Goal: Transaction & Acquisition: Purchase product/service

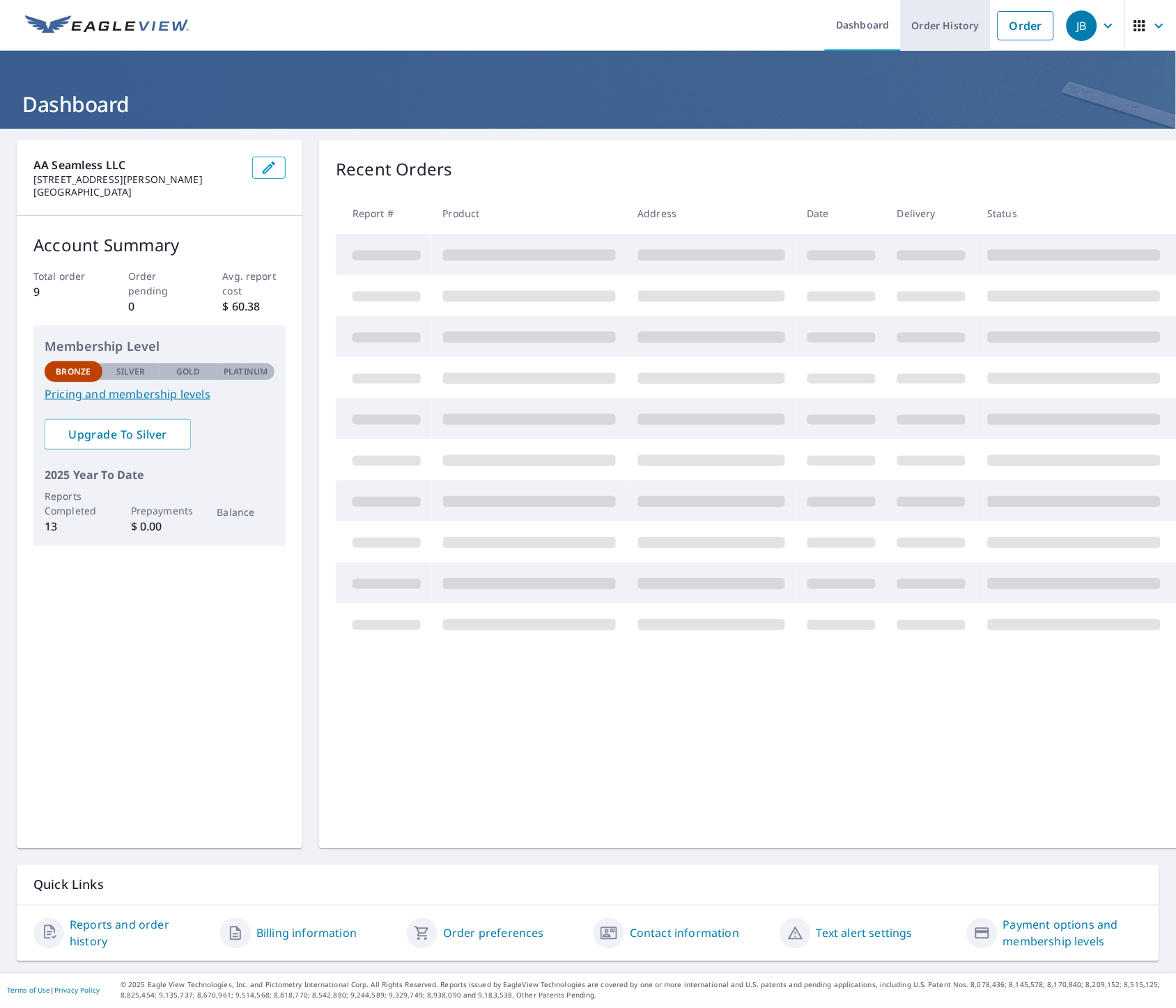
click at [946, 26] on link "Order History" at bounding box center [946, 25] width 90 height 51
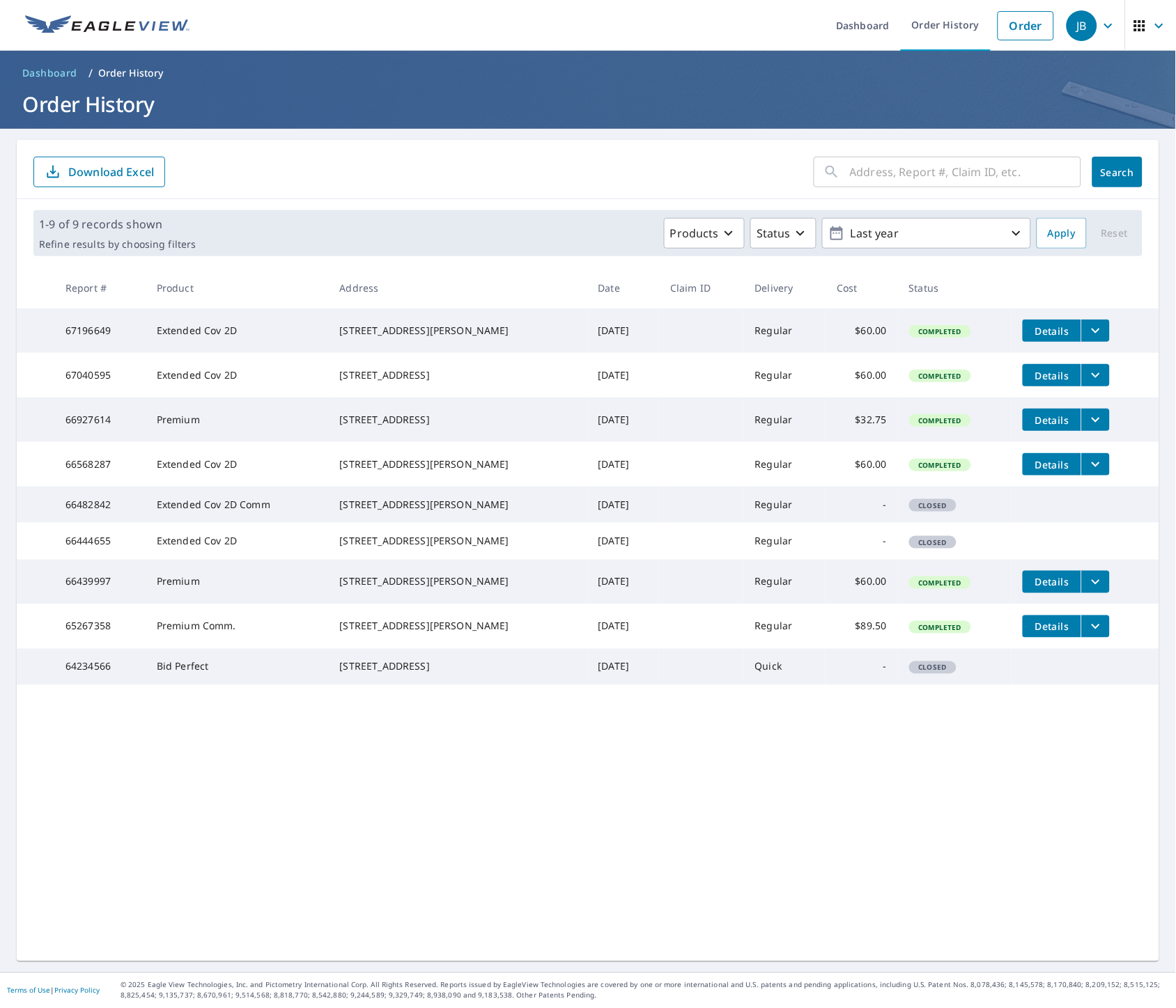
click at [857, 171] on input "text" at bounding box center [965, 172] width 231 height 39
click at [873, 22] on link "Dashboard" at bounding box center [862, 25] width 76 height 51
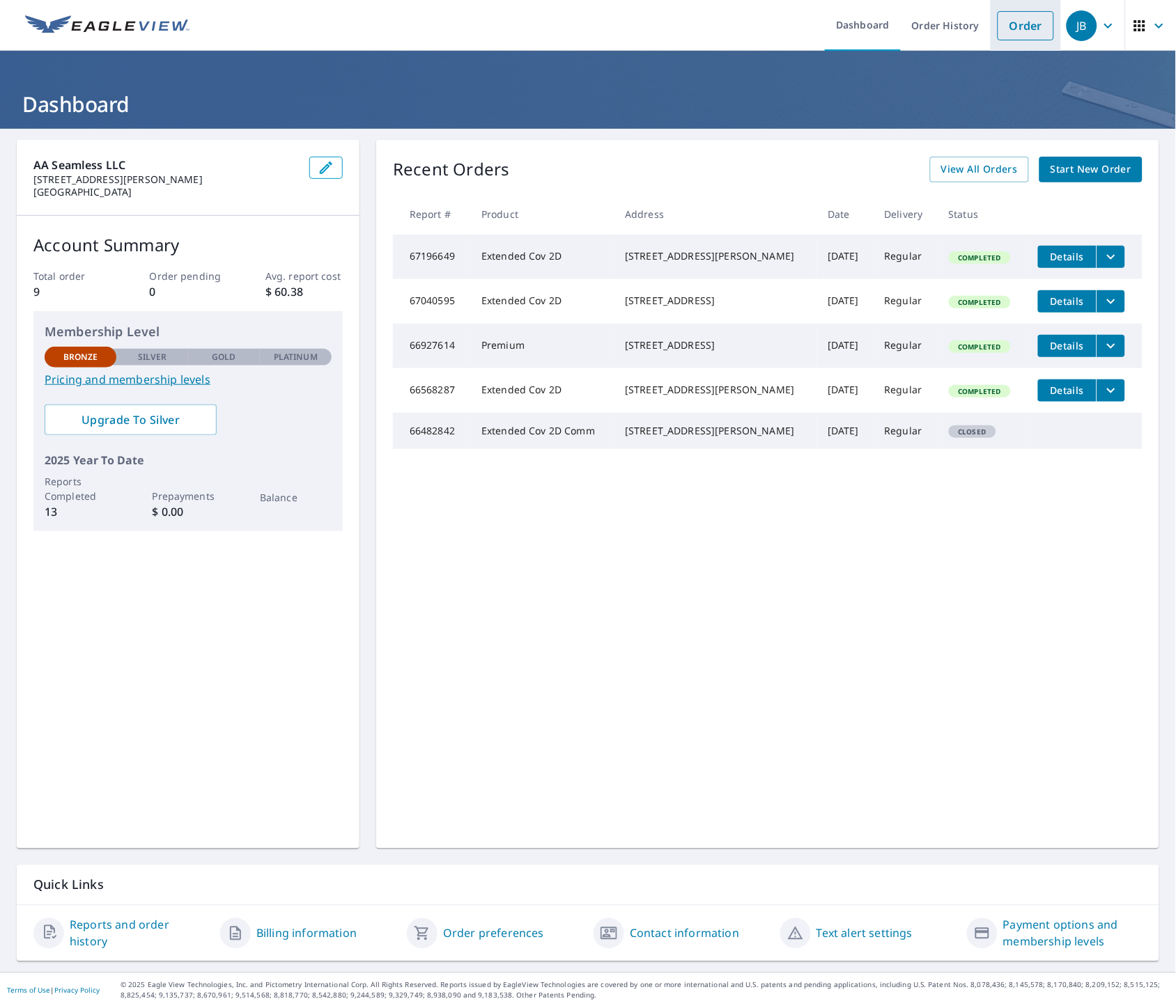
click at [1007, 14] on link "Order" at bounding box center [1025, 25] width 56 height 29
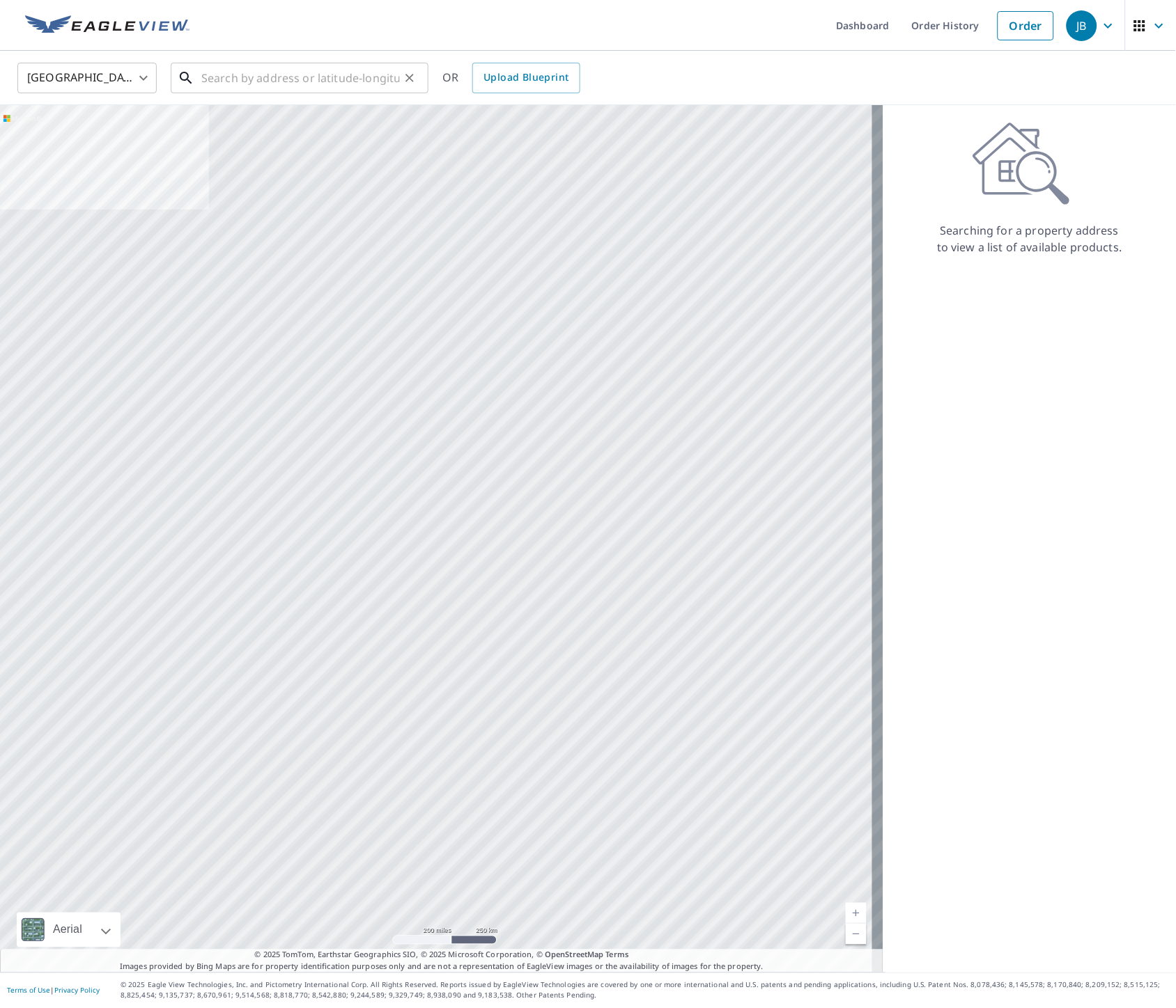
click at [241, 61] on input "text" at bounding box center [300, 78] width 198 height 39
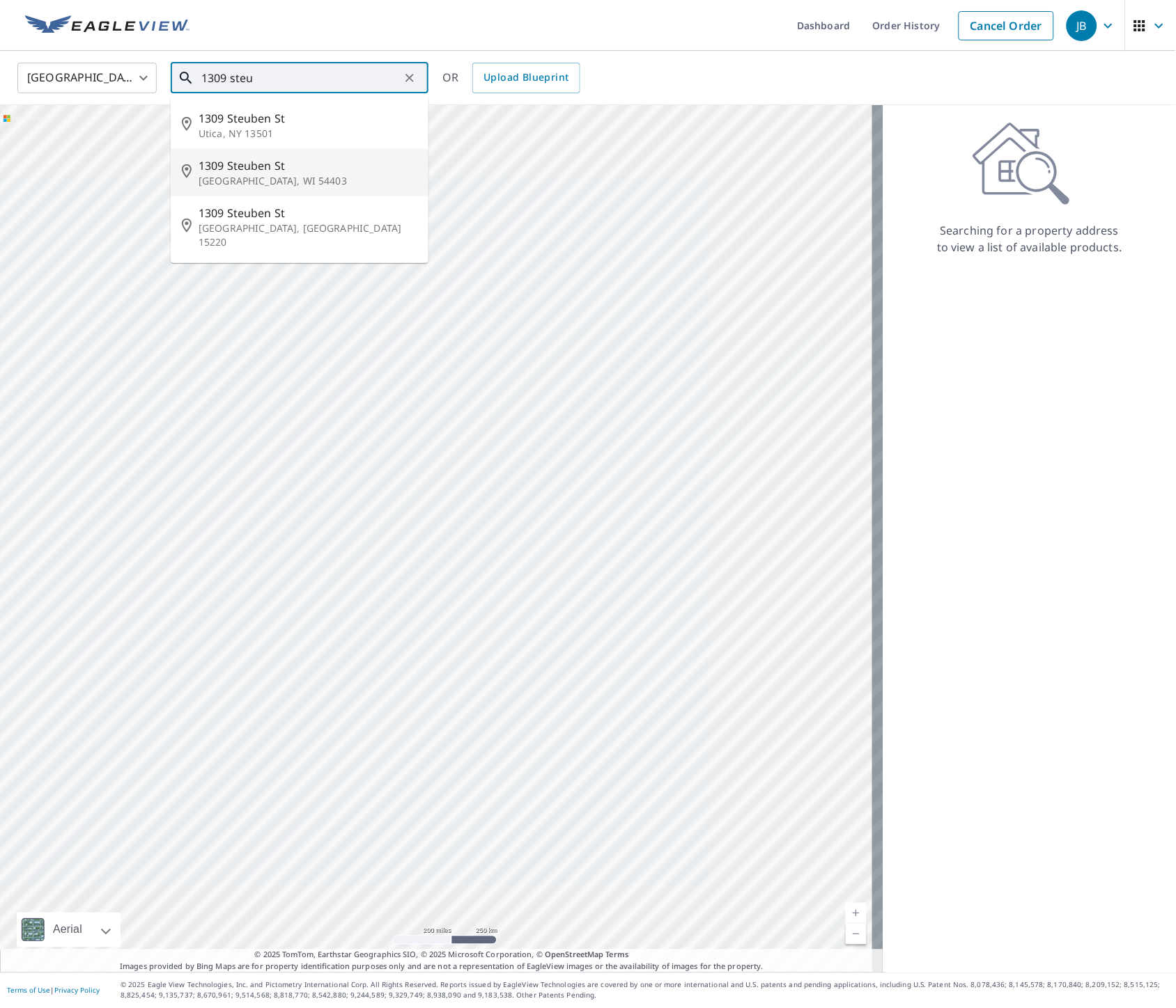
click at [281, 174] on p "[GEOGRAPHIC_DATA], WI 54403" at bounding box center [307, 181] width 219 height 14
type input "[STREET_ADDRESS]"
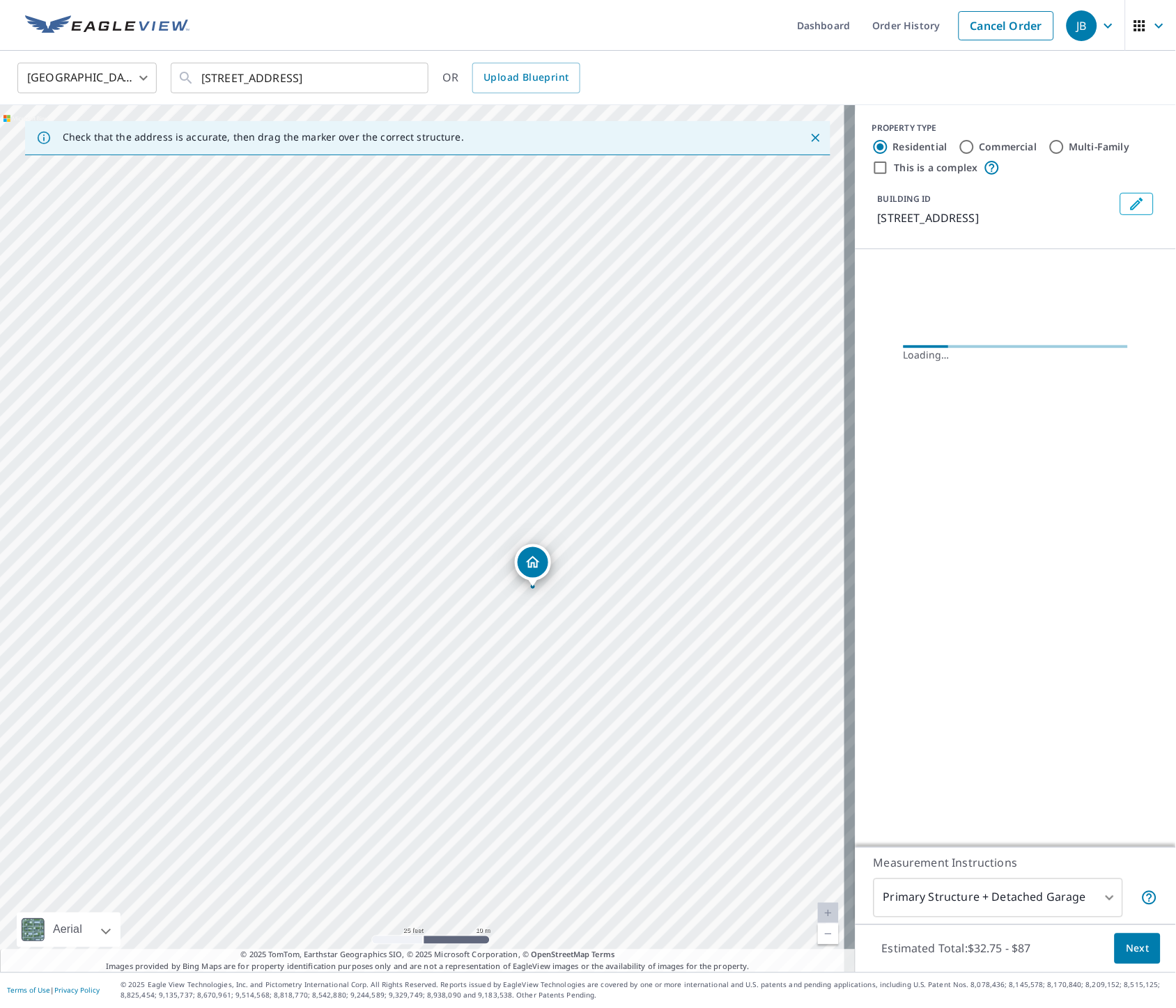
drag, startPoint x: 396, startPoint y: 521, endPoint x: 699, endPoint y: 593, distance: 311.4
click at [699, 593] on div "[STREET_ADDRESS]" at bounding box center [427, 538] width 855 height 868
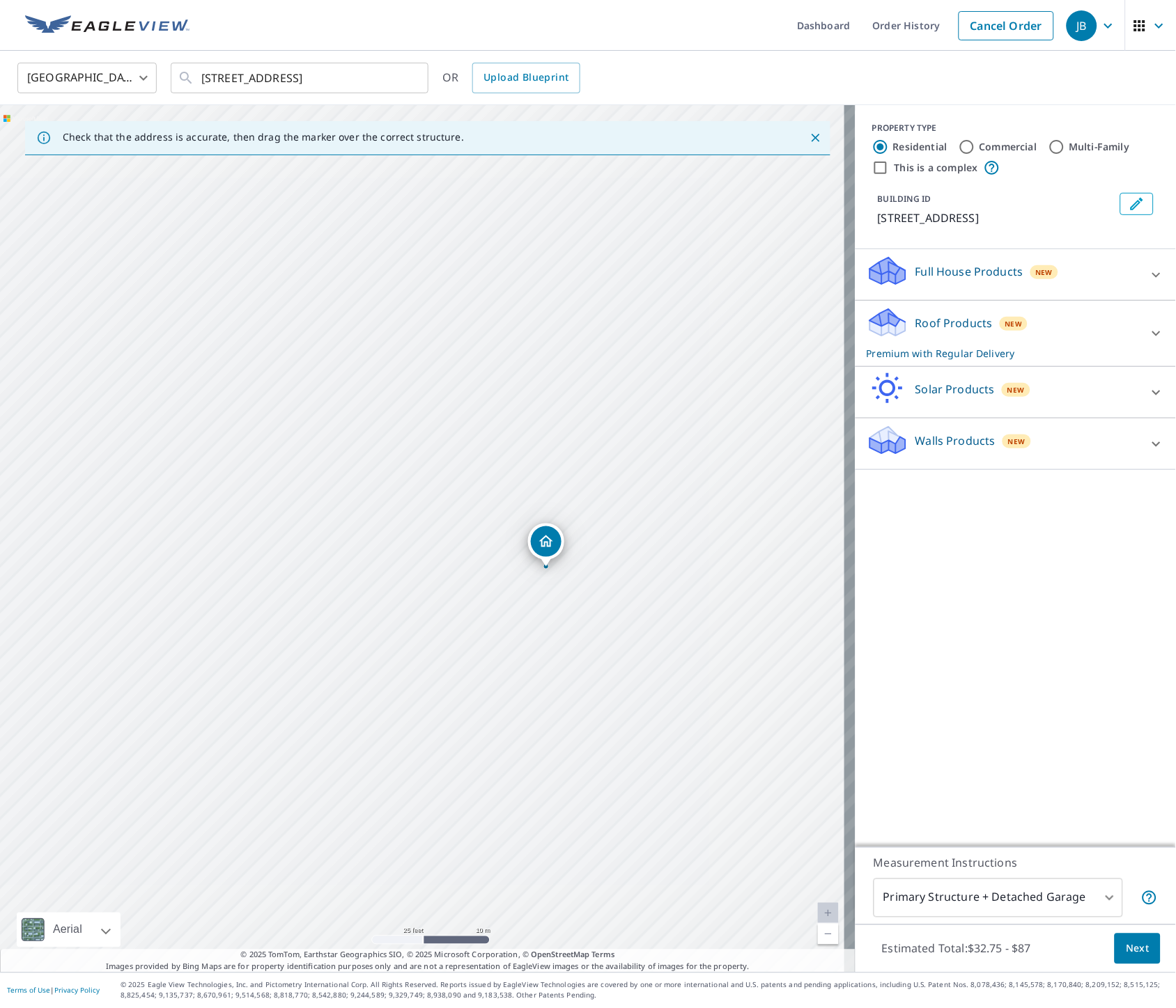
drag, startPoint x: 521, startPoint y: 553, endPoint x: 622, endPoint y: 582, distance: 105.1
click at [622, 582] on div "[STREET_ADDRESS]" at bounding box center [427, 538] width 855 height 868
drag, startPoint x: 475, startPoint y: 595, endPoint x: 445, endPoint y: 617, distance: 37.2
click at [445, 617] on div "[STREET_ADDRESS]" at bounding box center [427, 538] width 855 height 868
drag, startPoint x: 463, startPoint y: 590, endPoint x: 514, endPoint y: 720, distance: 139.6
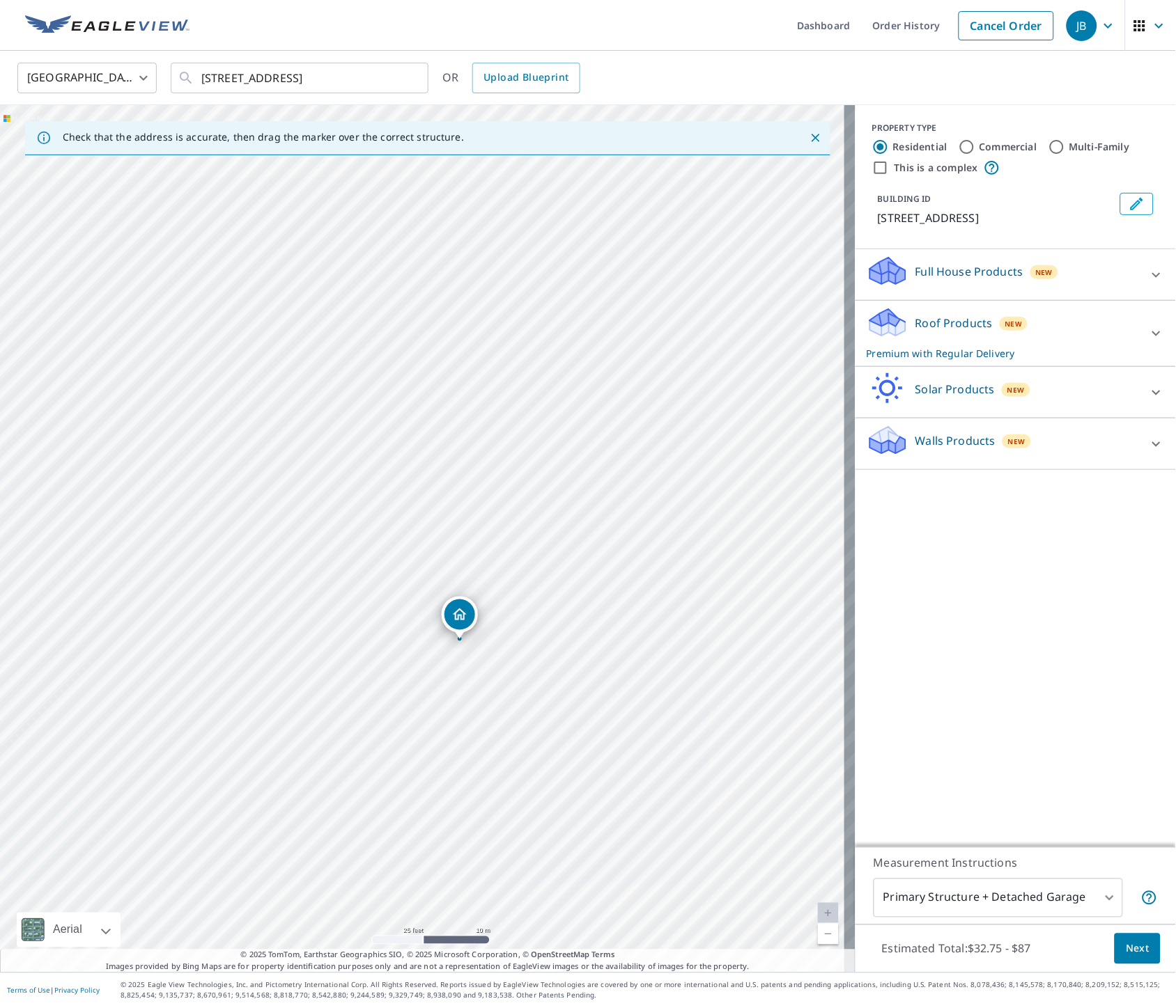
click at [514, 720] on div "[STREET_ADDRESS]" at bounding box center [427, 538] width 855 height 868
drag, startPoint x: 513, startPoint y: 718, endPoint x: 527, endPoint y: 673, distance: 47.1
click at [527, 673] on div "[STREET_ADDRESS]" at bounding box center [427, 538] width 855 height 868
click at [1047, 901] on body "JB JB Dashboard Order History Cancel Order JB [GEOGRAPHIC_DATA] [GEOGRAPHIC_DAT…" at bounding box center [588, 504] width 1176 height 1008
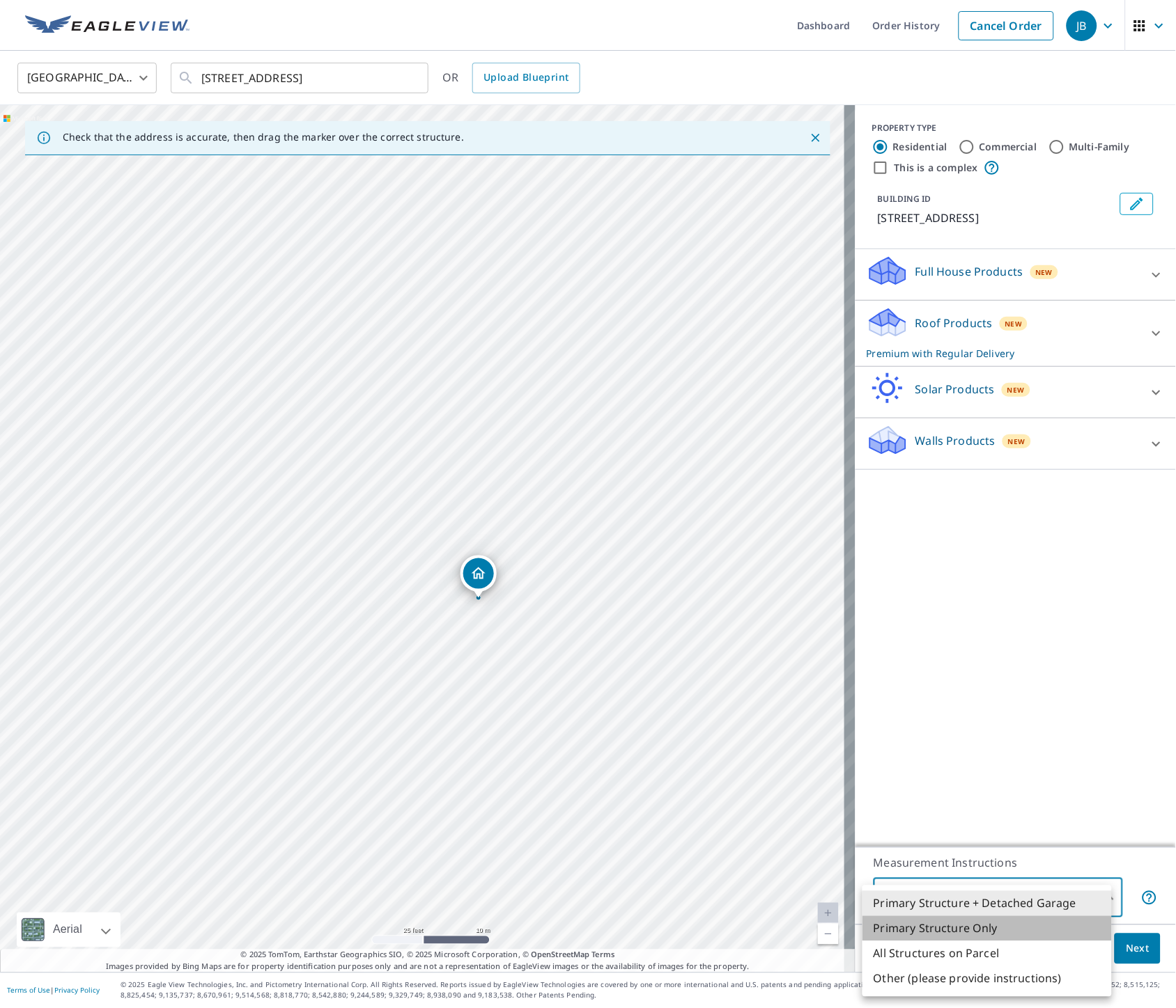
click at [956, 930] on li "Primary Structure Only" at bounding box center [987, 929] width 249 height 25
type input "2"
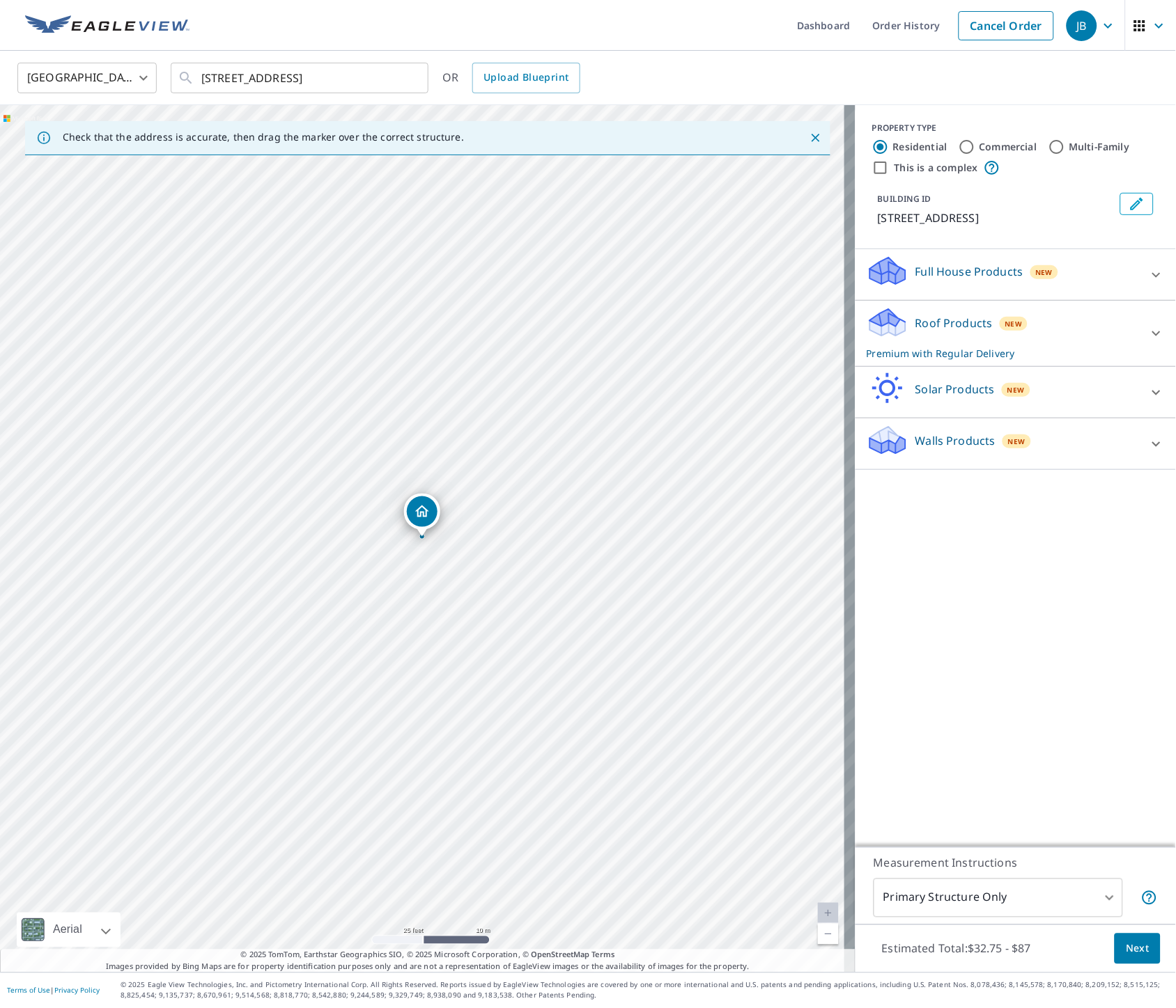
click at [1139, 949] on button "Next" at bounding box center [1137, 949] width 46 height 31
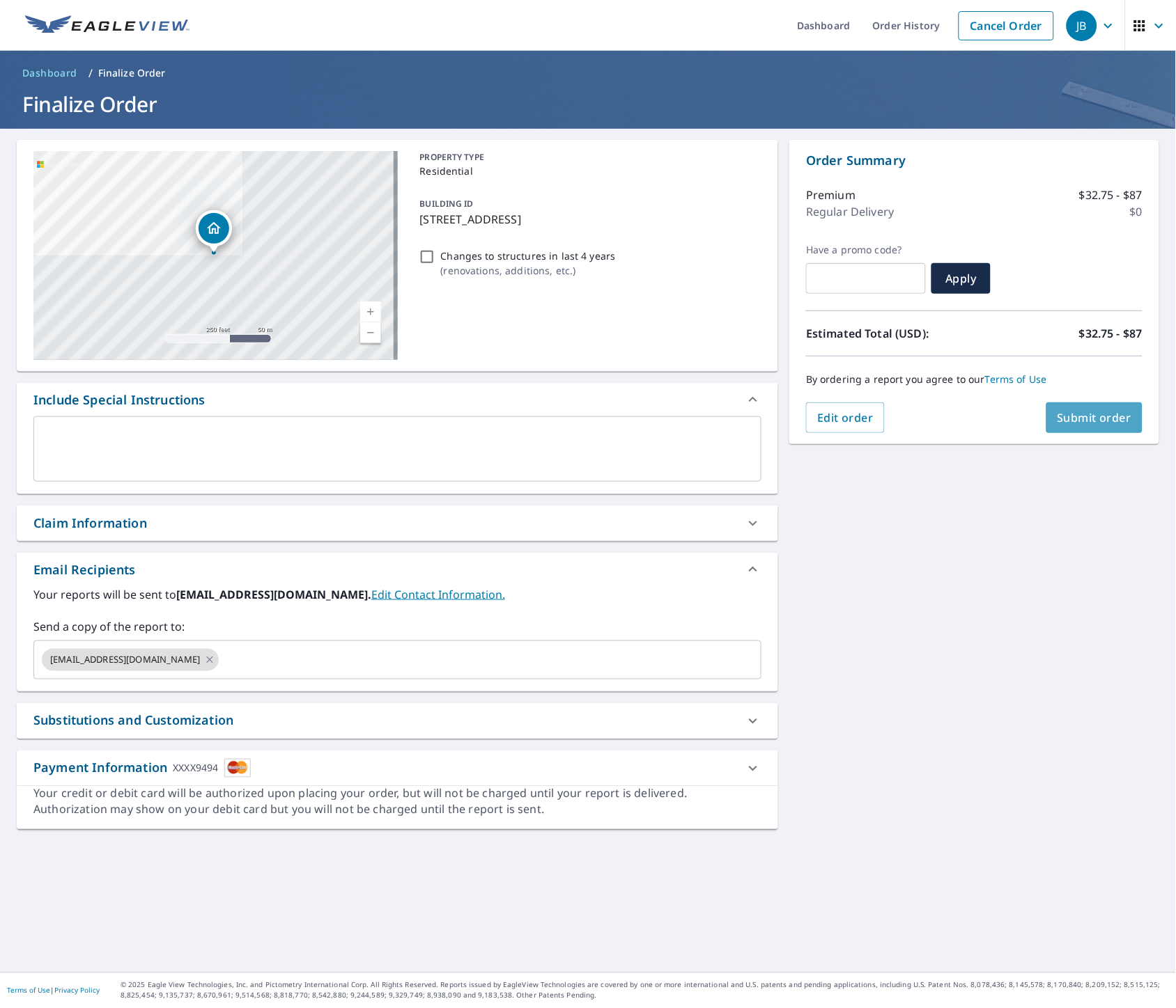
click at [1084, 420] on span "Submit order" at bounding box center [1094, 418] width 74 height 16
checkbox input "true"
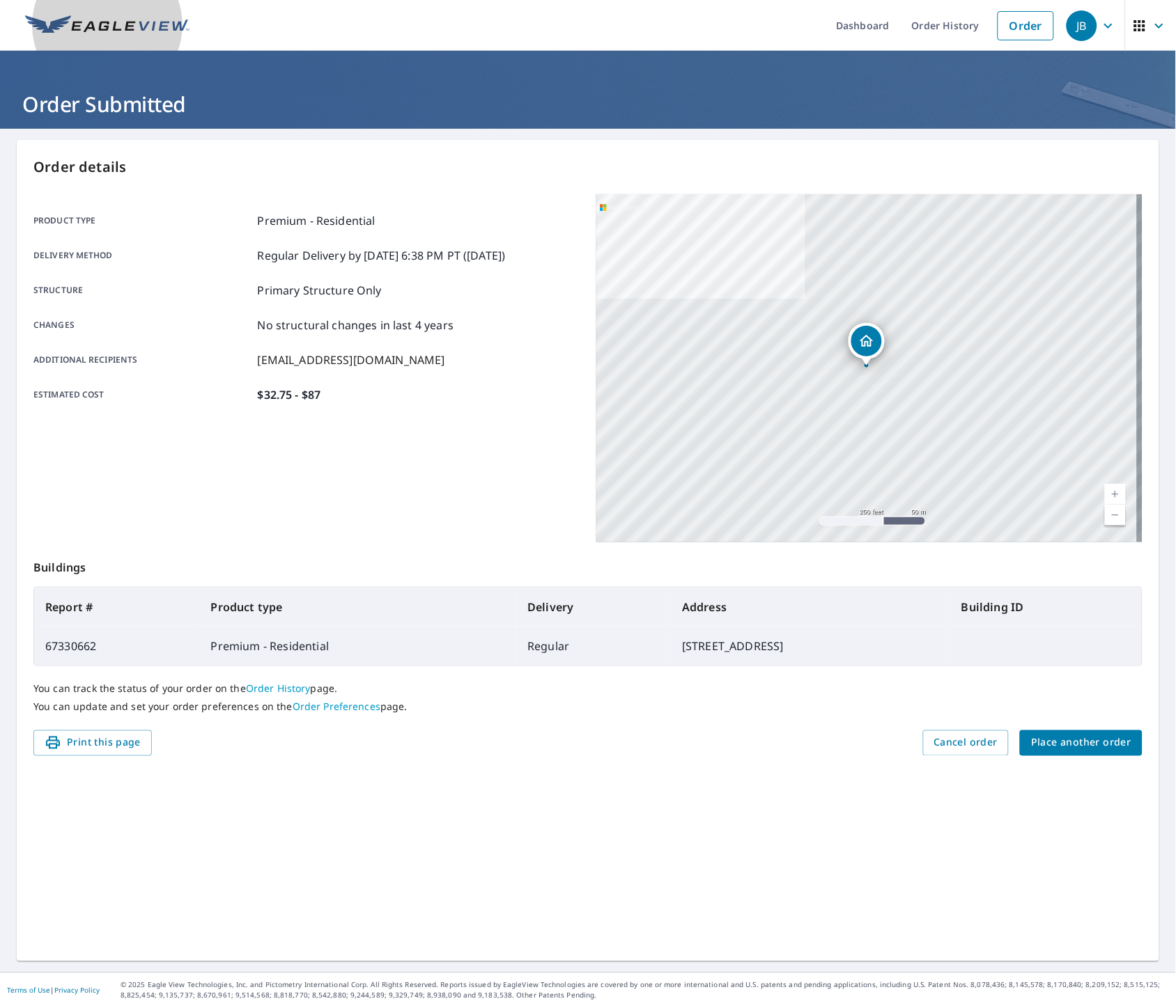
click at [61, 17] on img at bounding box center [107, 26] width 165 height 21
